Goal: Information Seeking & Learning: Learn about a topic

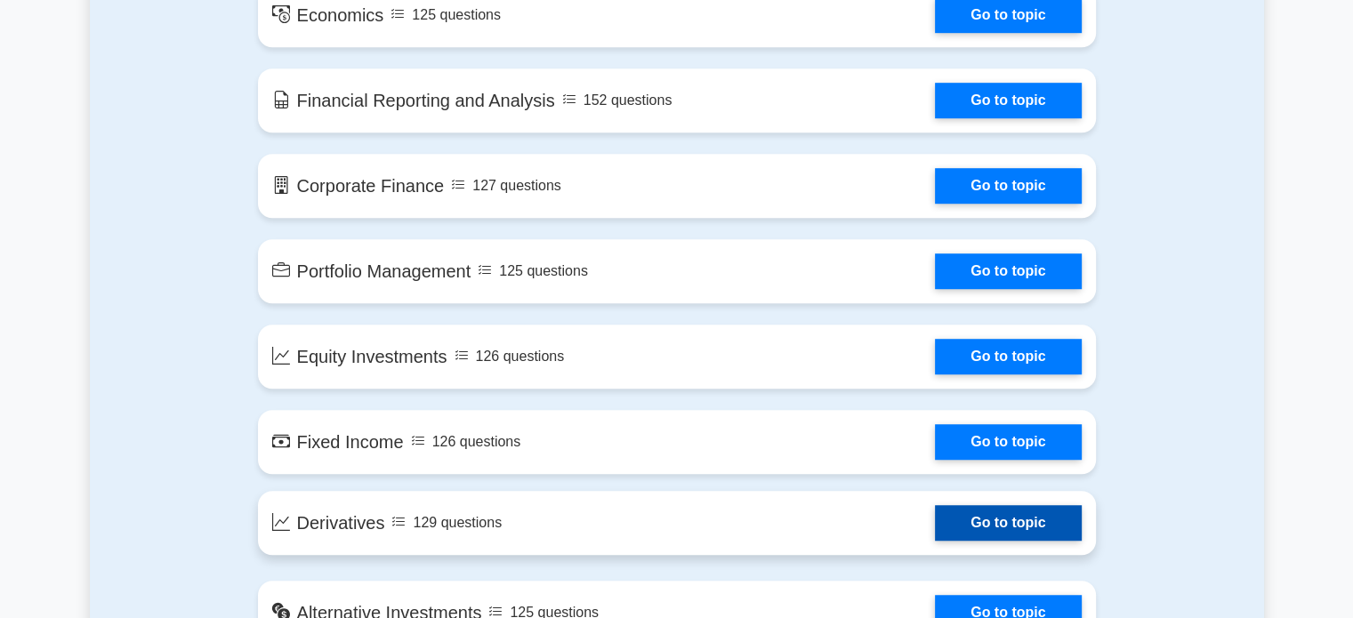
scroll to position [890, 0]
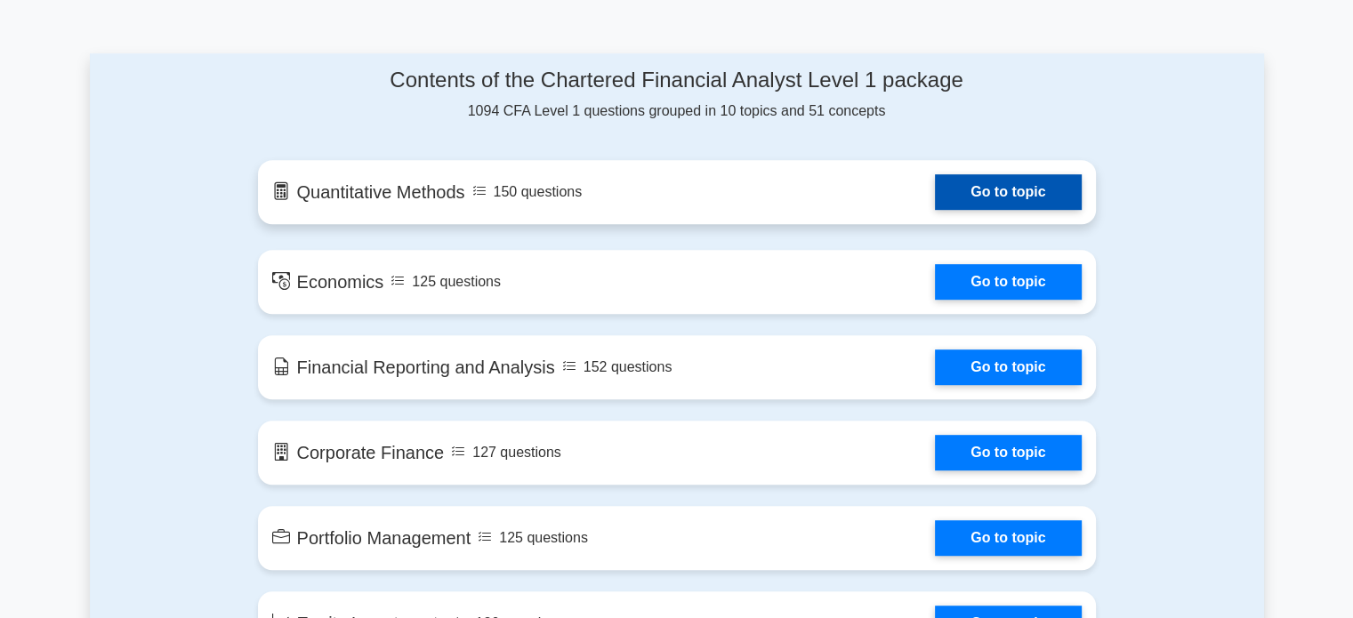
click at [1009, 205] on link "Go to topic" at bounding box center [1008, 192] width 146 height 36
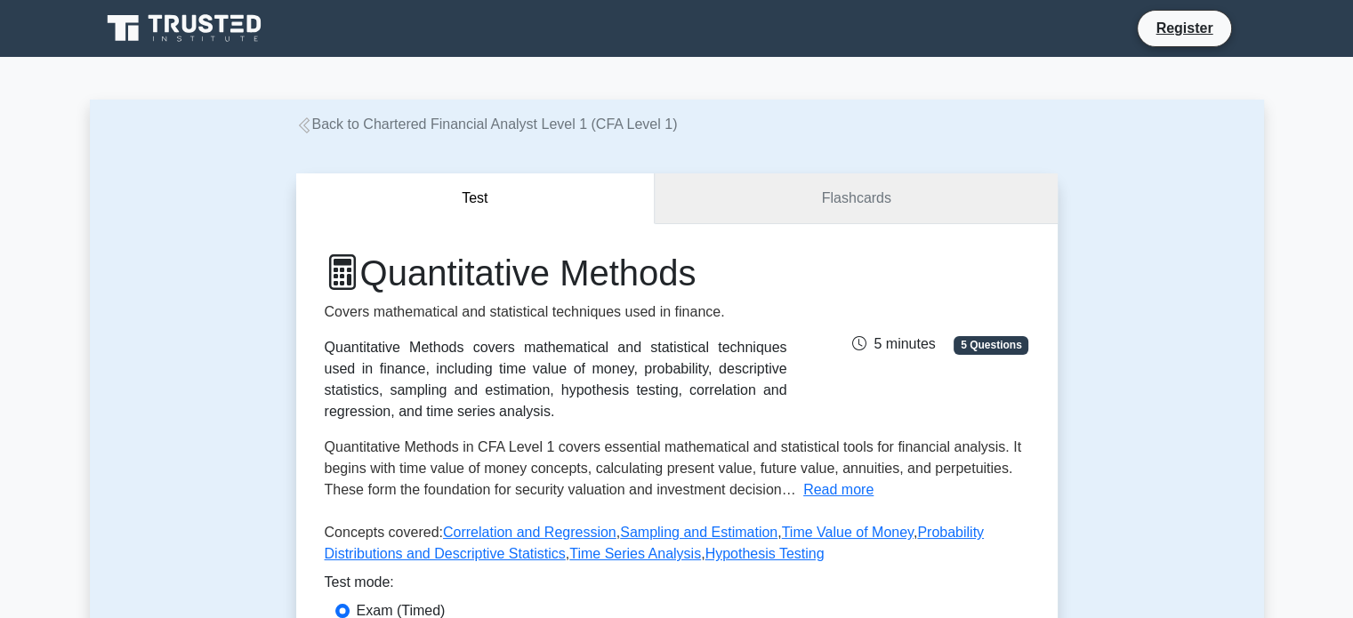
click at [751, 202] on link "Flashcards" at bounding box center [856, 198] width 402 height 51
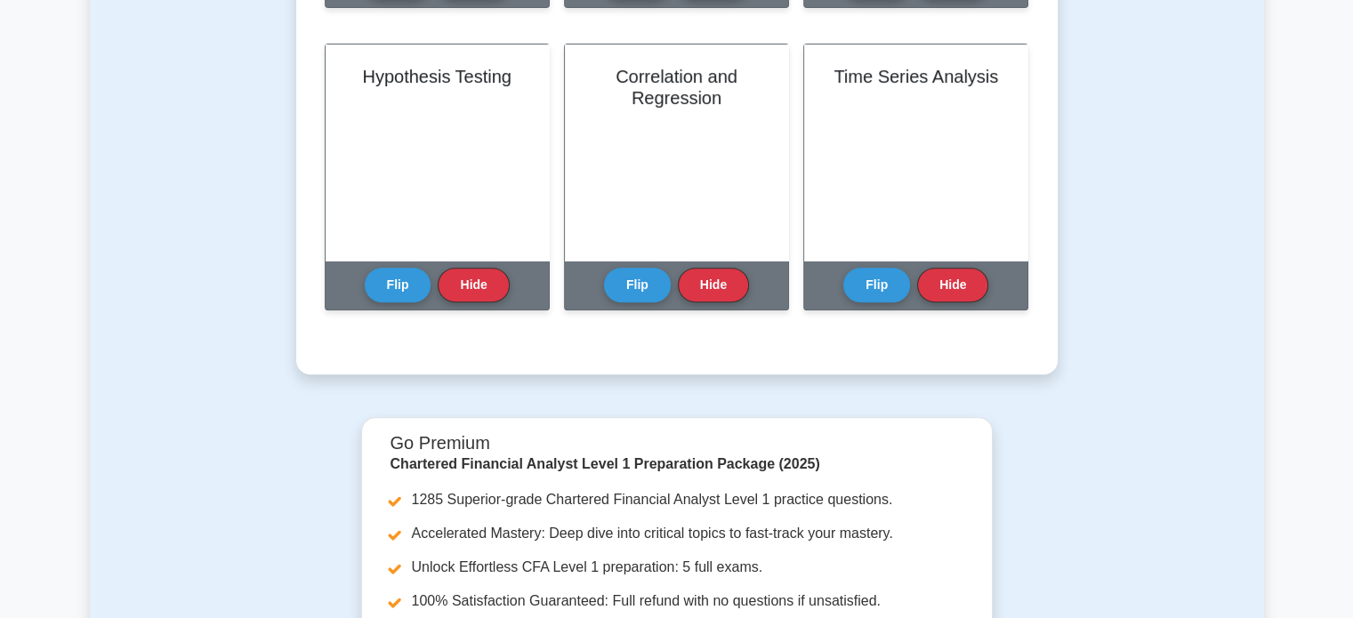
scroll to position [356, 0]
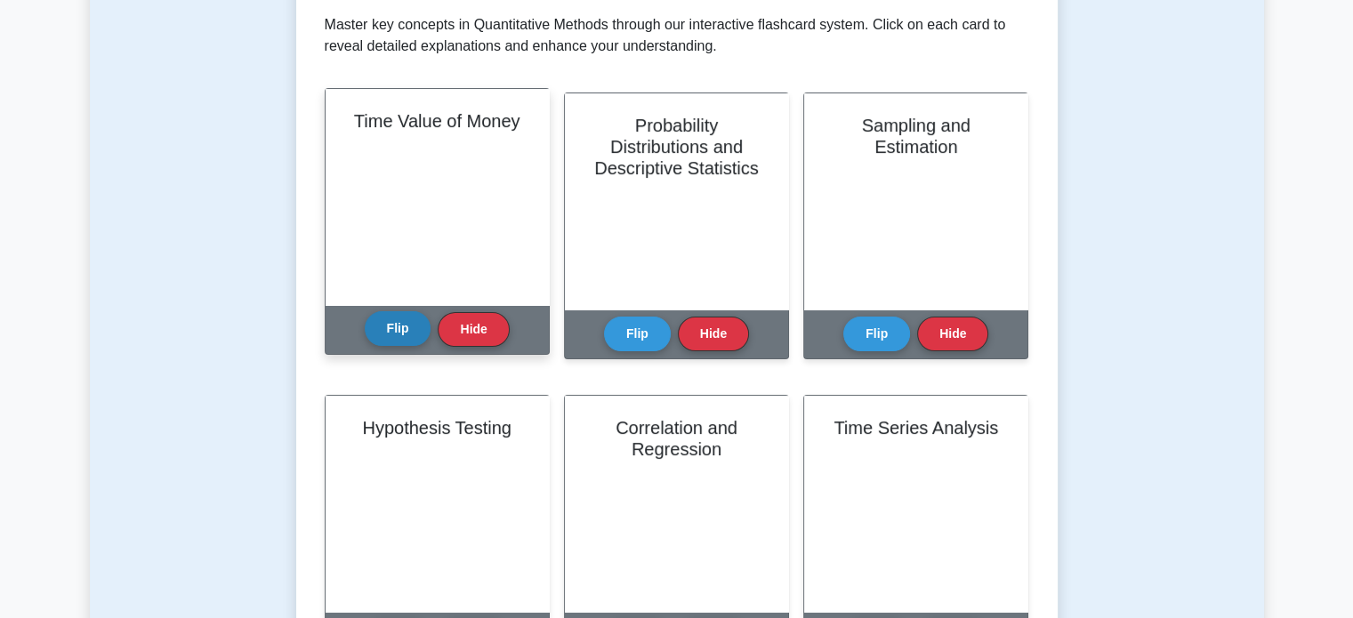
click at [388, 337] on button "Flip" at bounding box center [398, 328] width 67 height 35
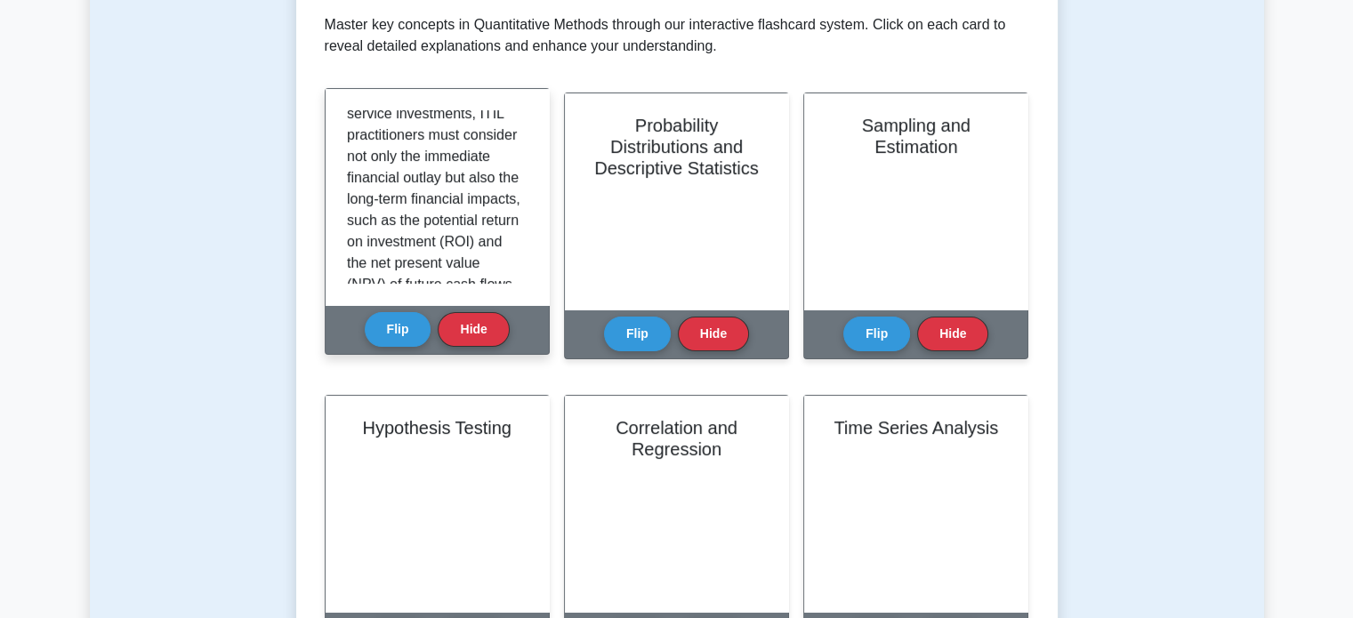
scroll to position [196, 0]
